Goal: Obtain resource: Download file/media

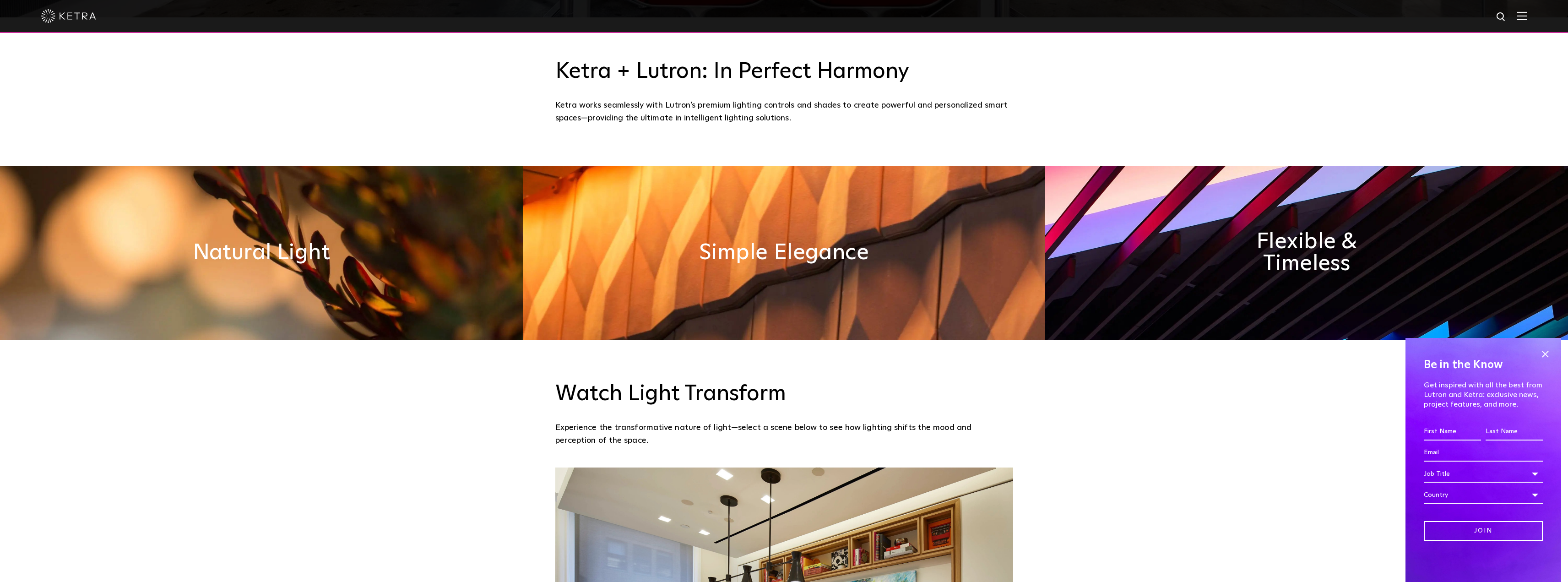
scroll to position [731, 0]
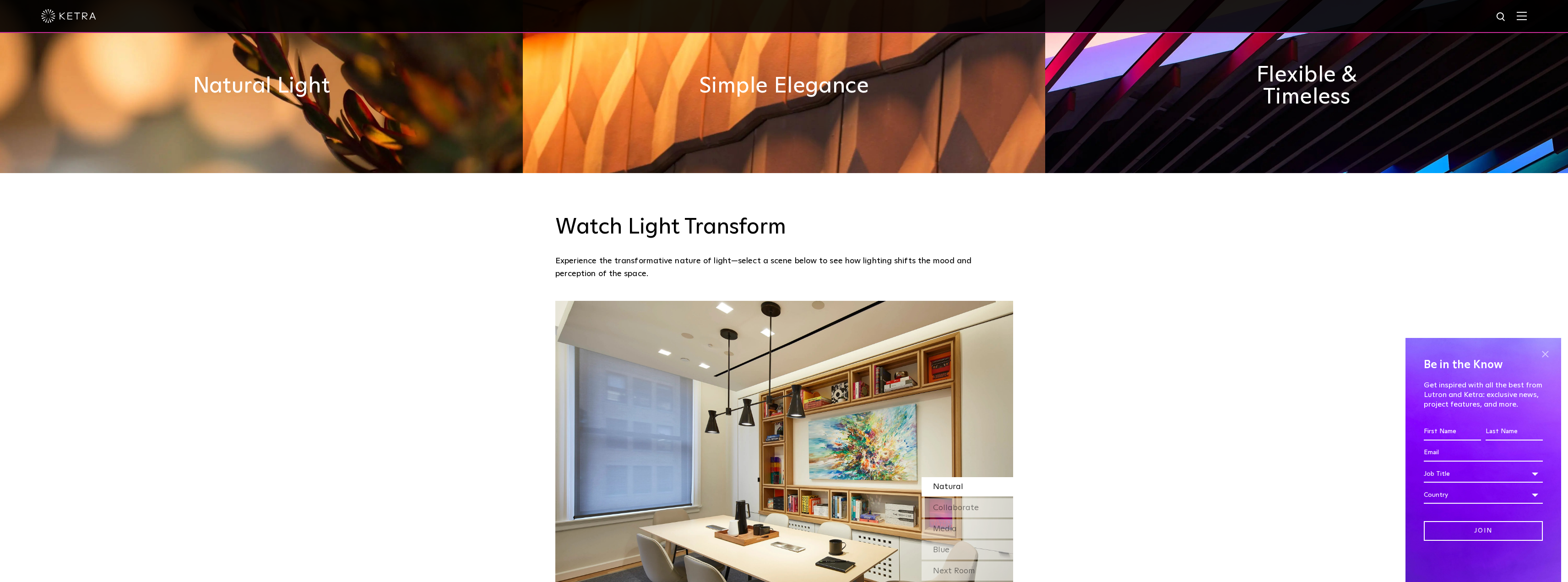
click at [1546, 353] on span at bounding box center [1545, 354] width 13 height 13
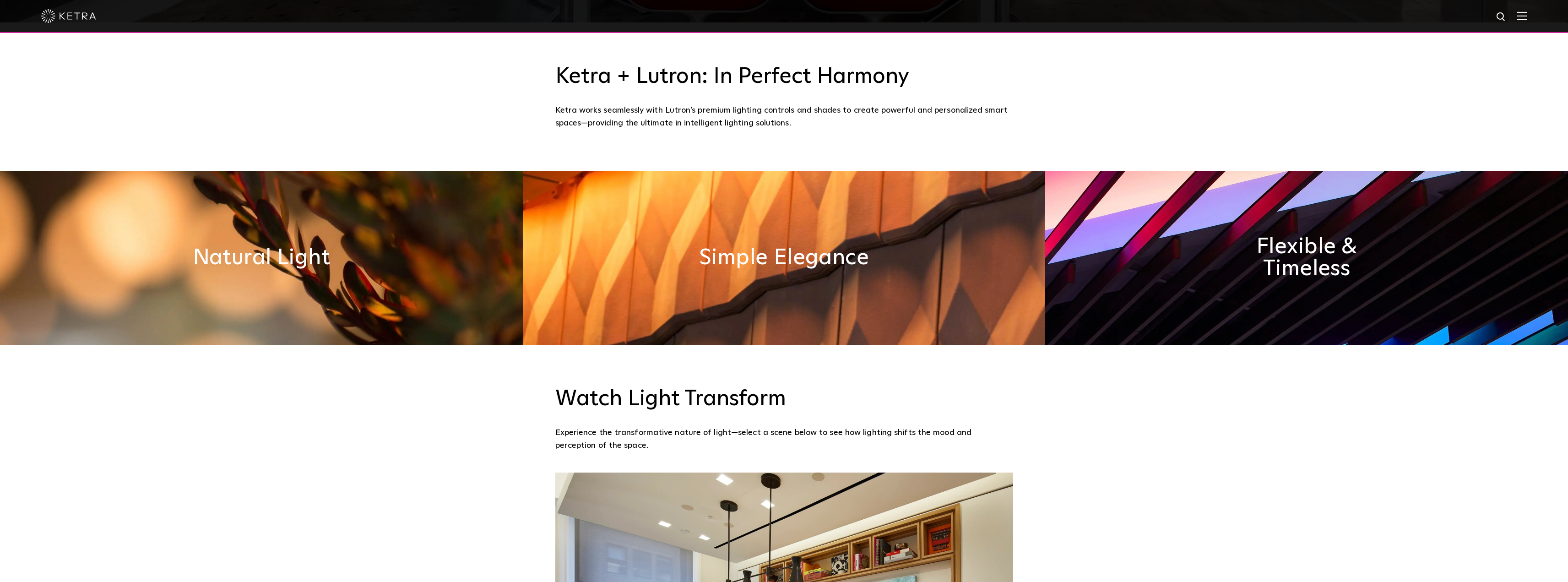
scroll to position [503, 0]
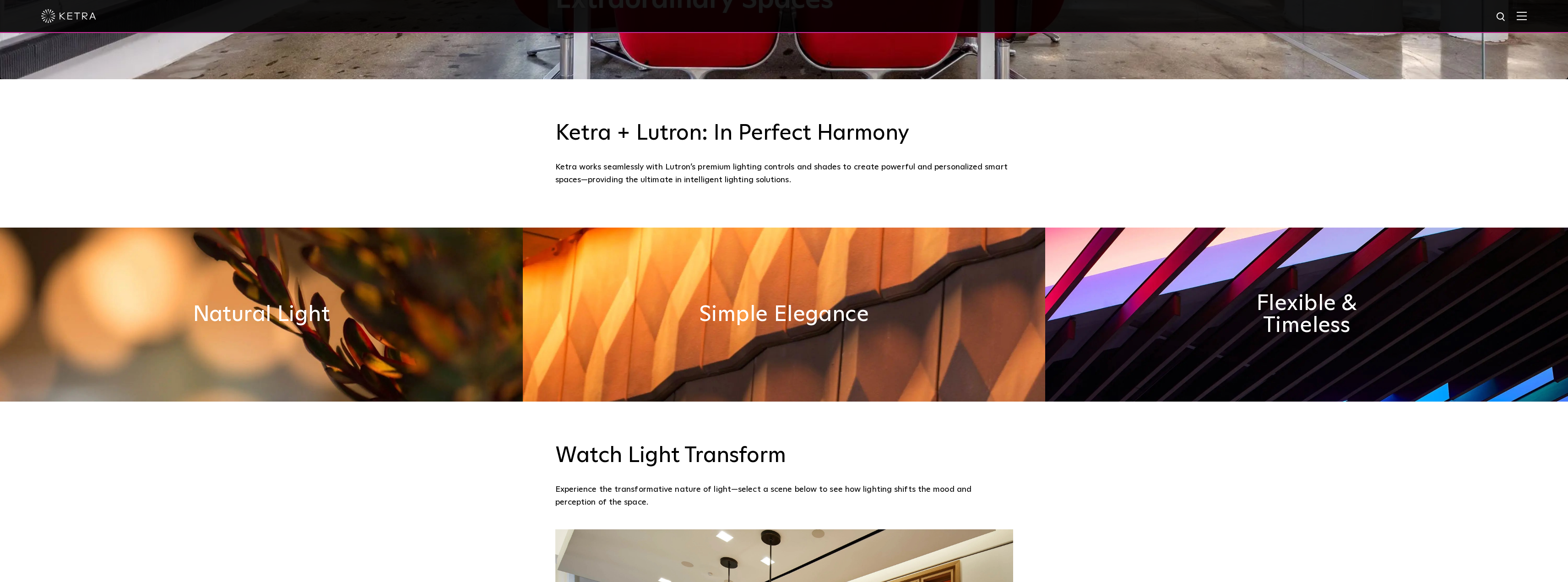
click at [1526, 12] on img at bounding box center [1522, 16] width 10 height 9
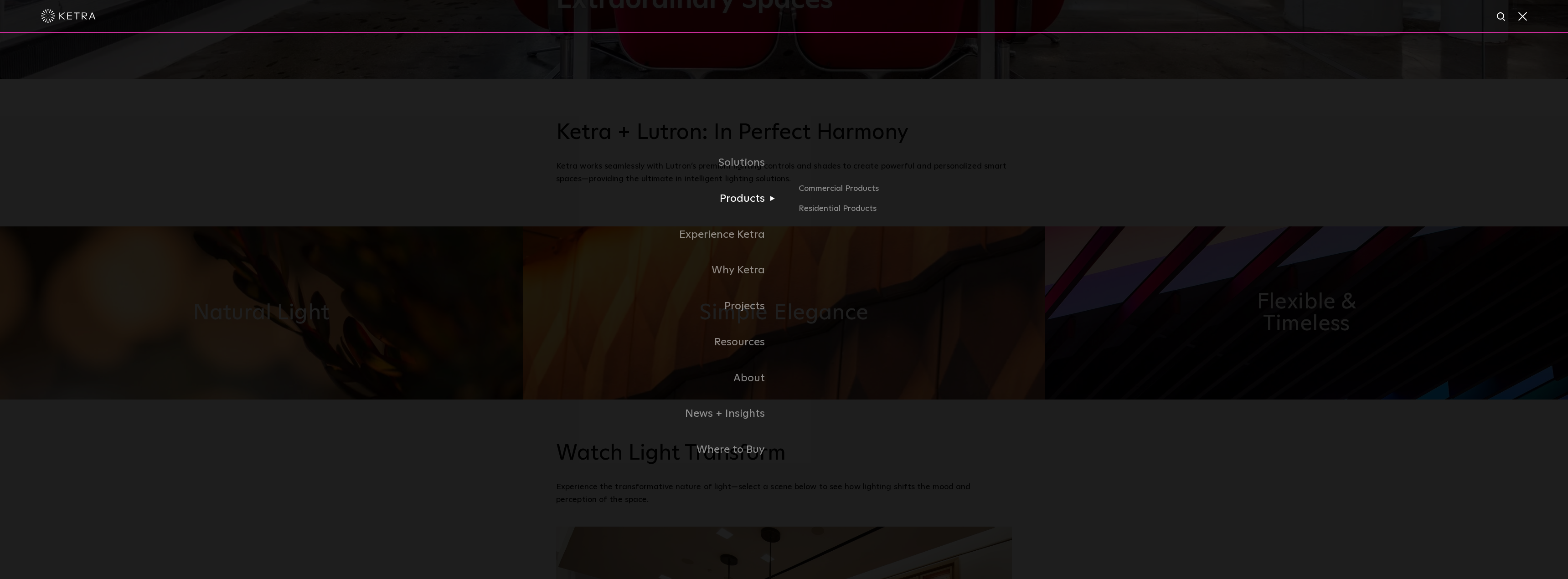
click at [741, 202] on link "Products" at bounding box center [670, 198] width 228 height 36
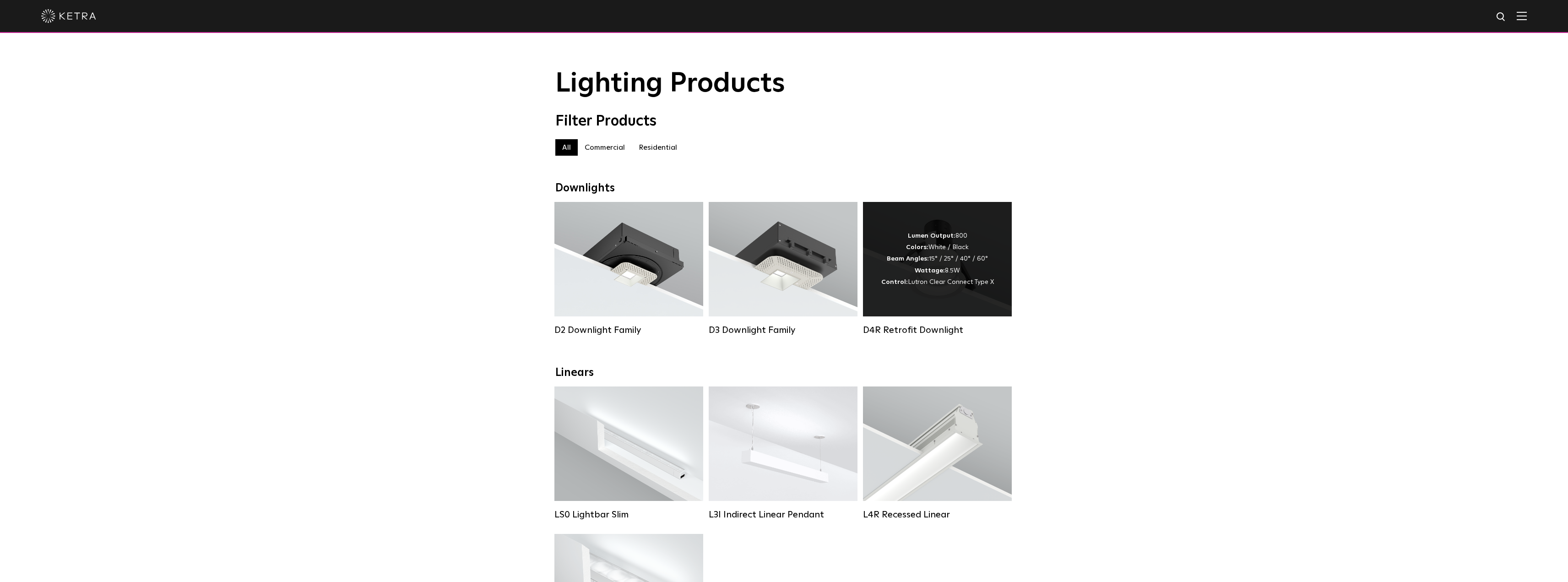
click at [924, 285] on span "Lutron Clear Connect Type X" at bounding box center [951, 282] width 86 height 6
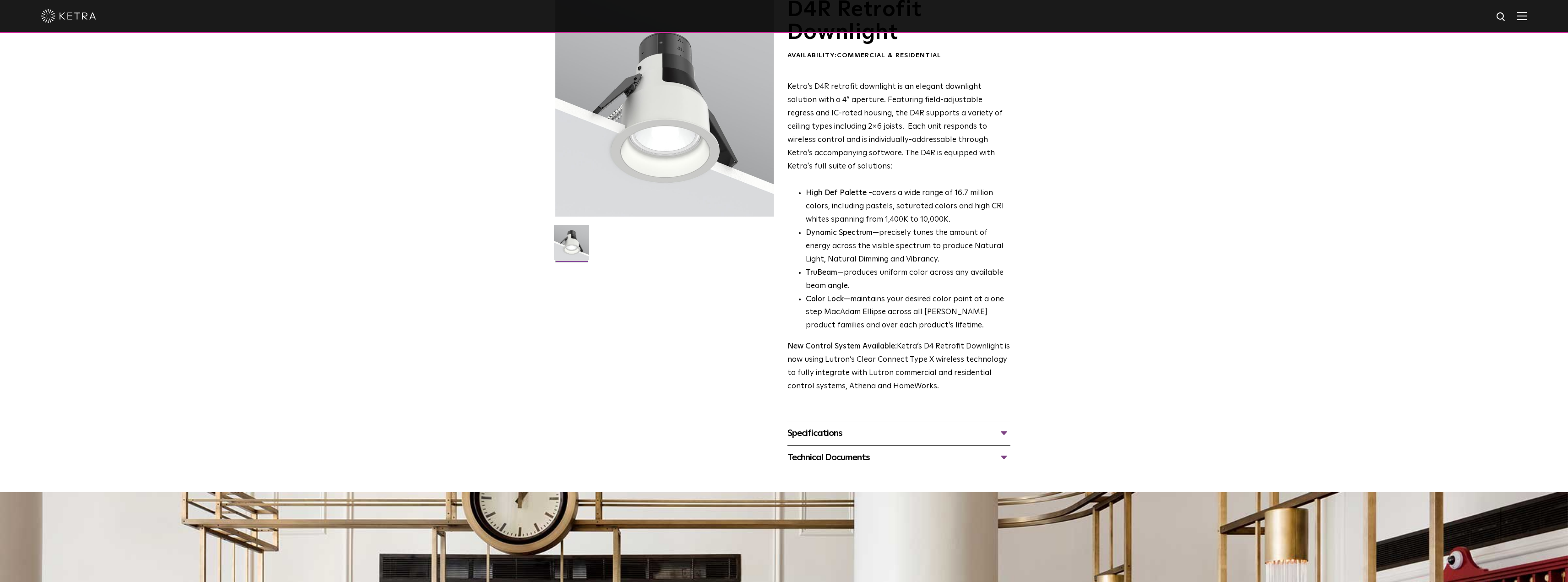
scroll to position [182, 0]
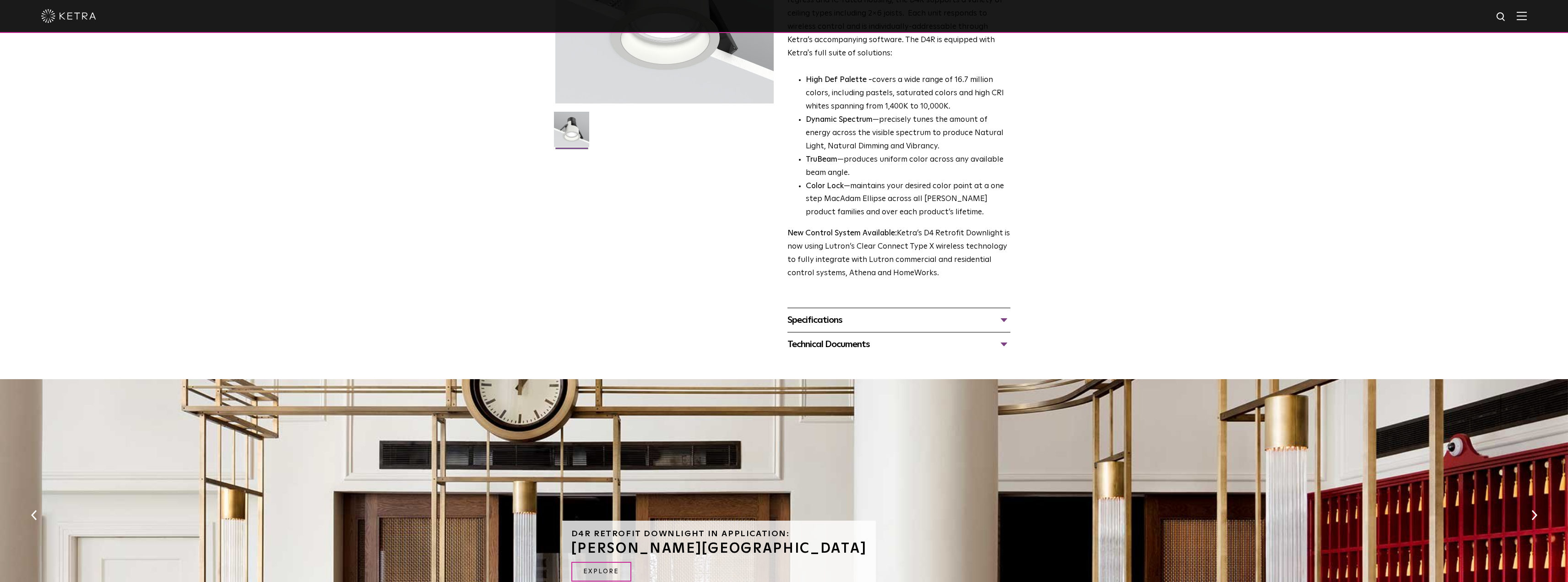
click at [845, 344] on div "Technical Documents" at bounding box center [899, 344] width 223 height 15
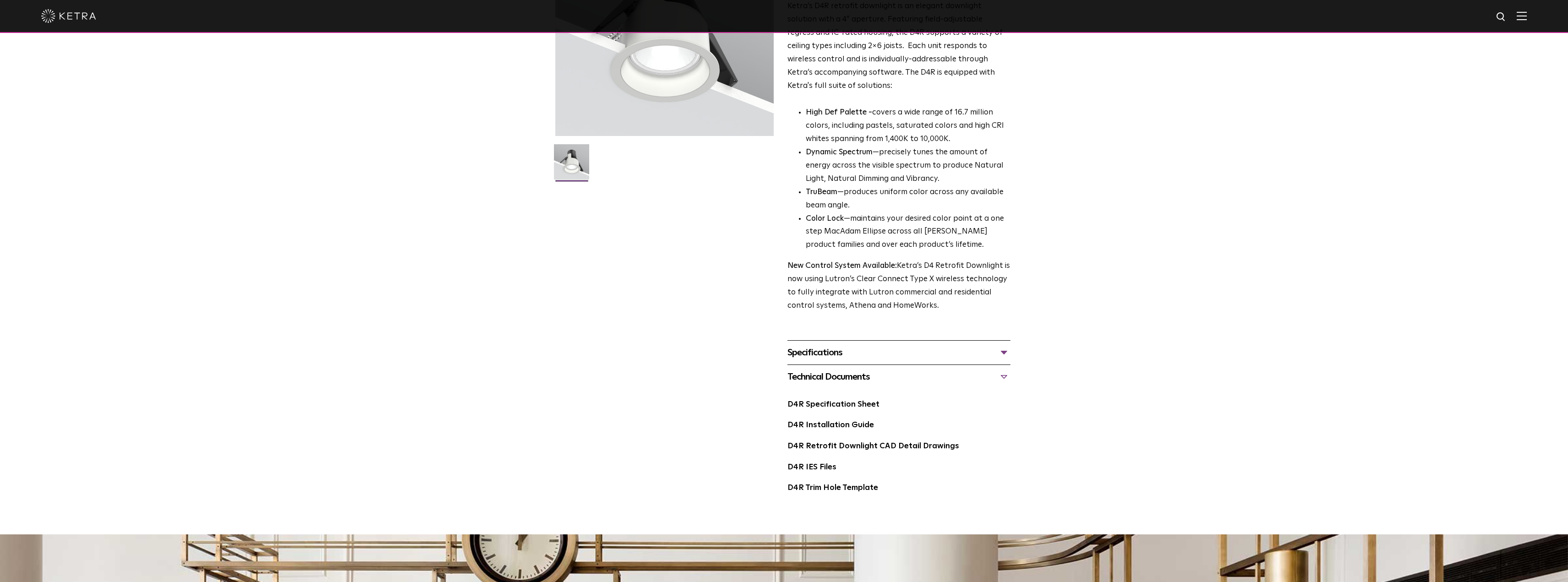
scroll to position [182, 0]
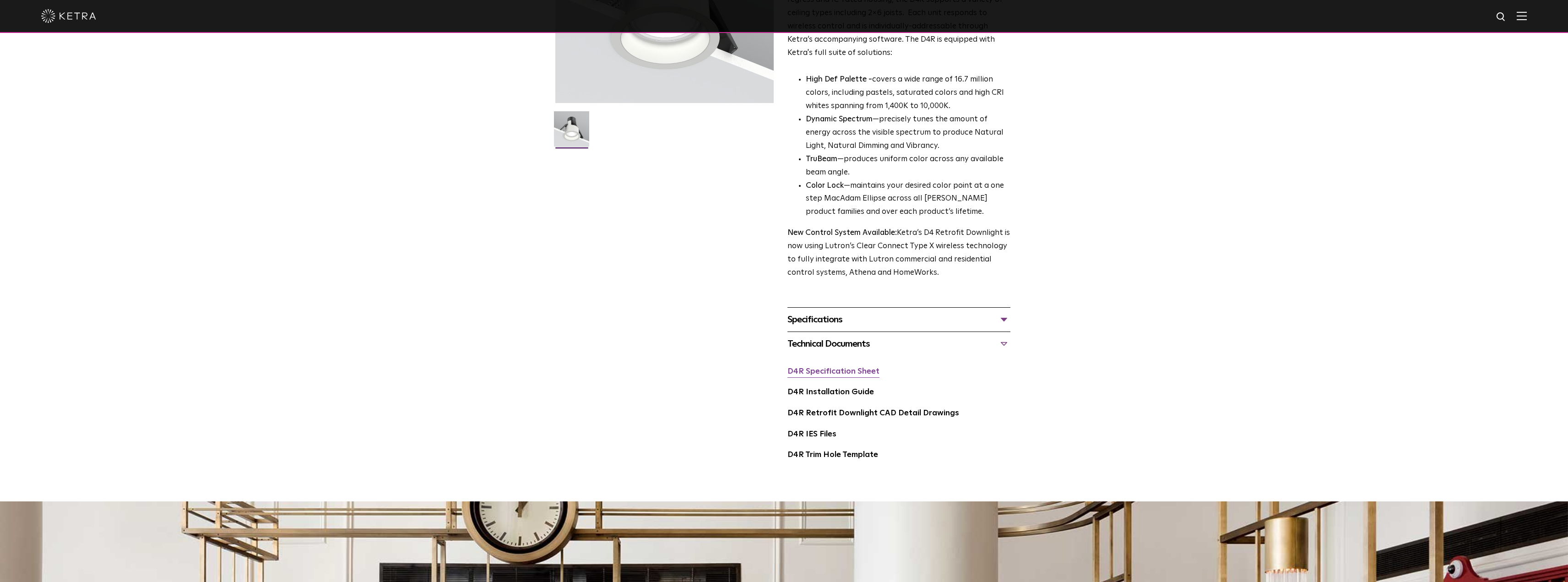
click at [820, 375] on link "D4R Specification Sheet" at bounding box center [833, 371] width 92 height 8
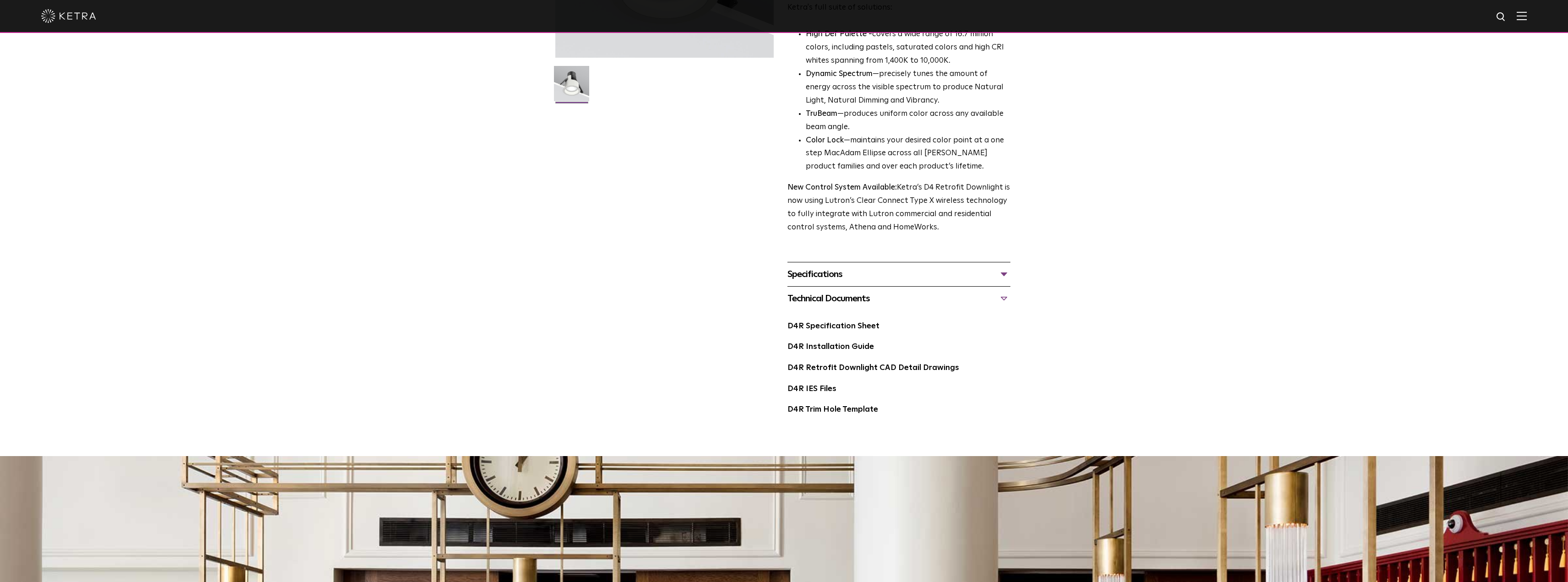
scroll to position [0, 0]
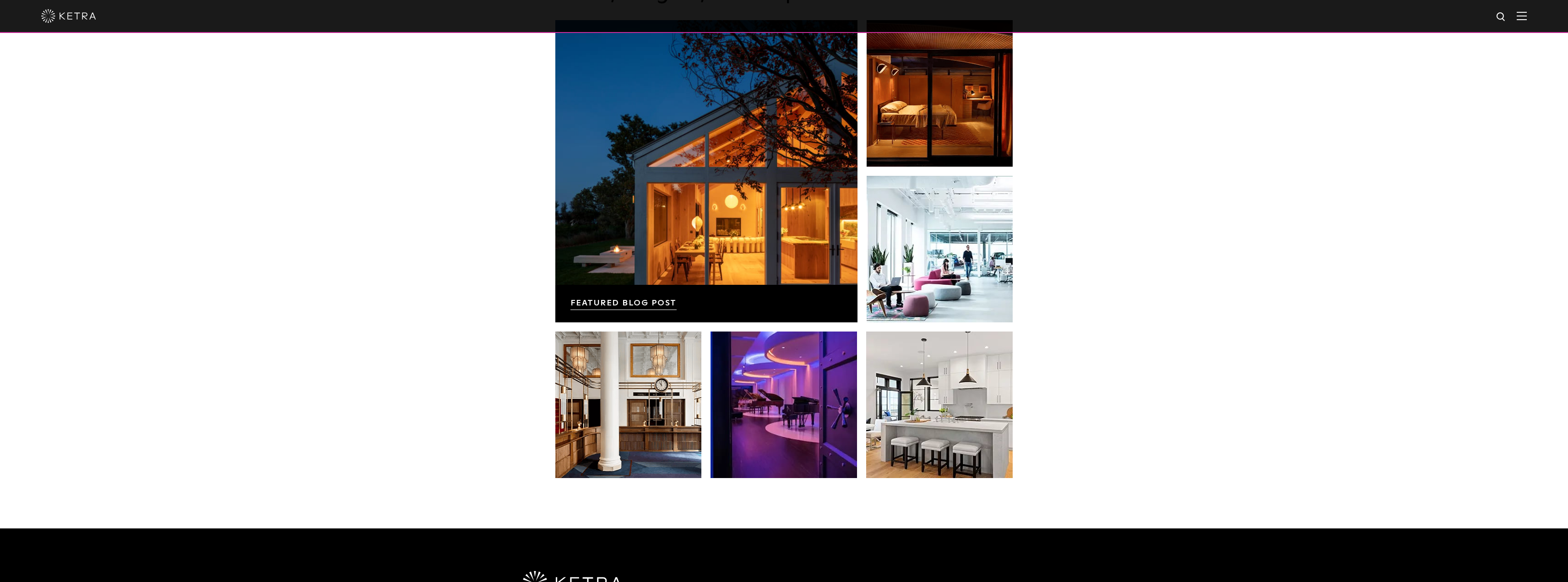
scroll to position [1737, 0]
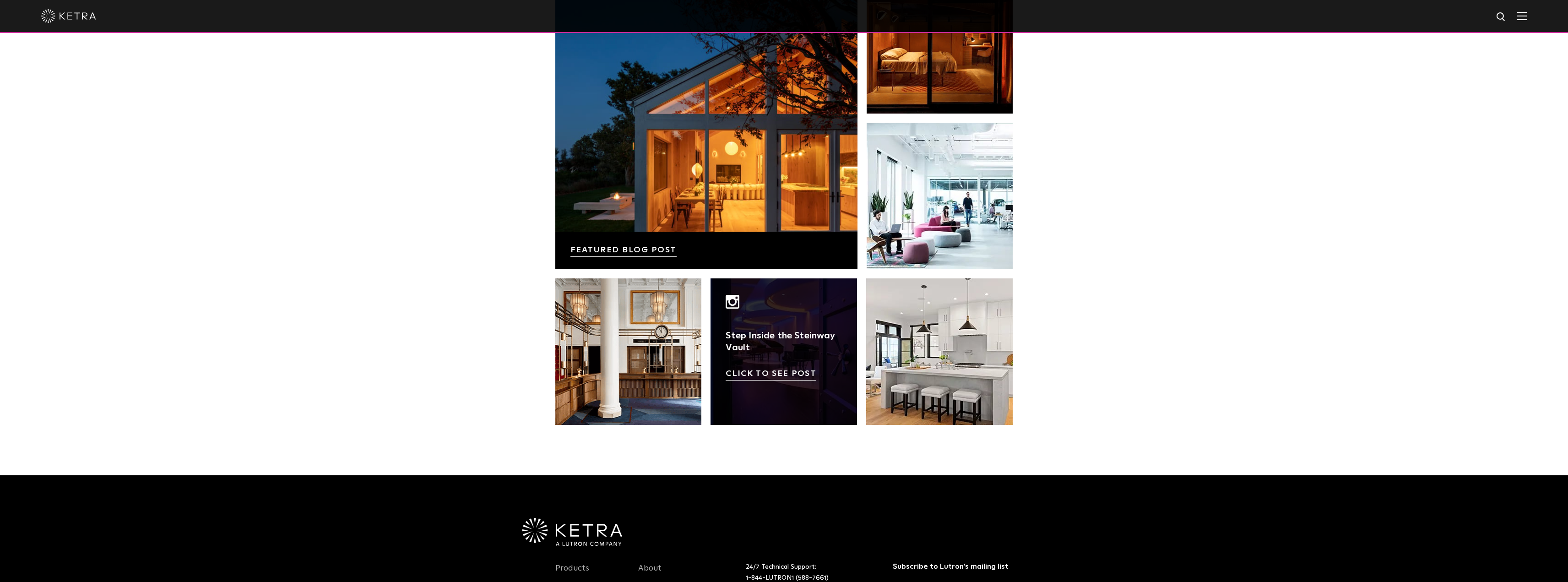
click at [768, 375] on link at bounding box center [784, 352] width 147 height 147
